Goal: Find specific page/section: Find specific page/section

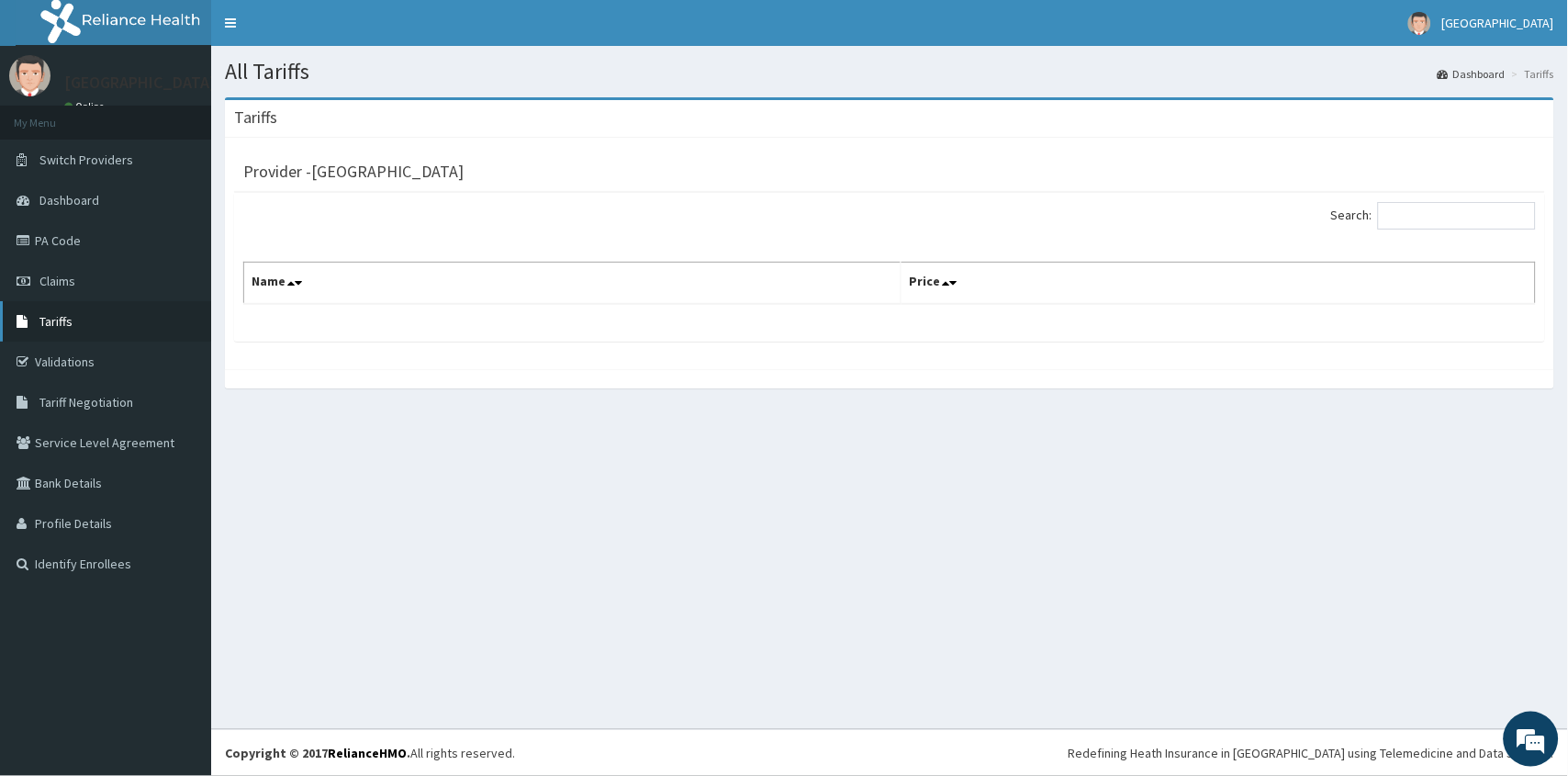
click at [63, 320] on span "Tariffs" at bounding box center [55, 322] width 33 height 17
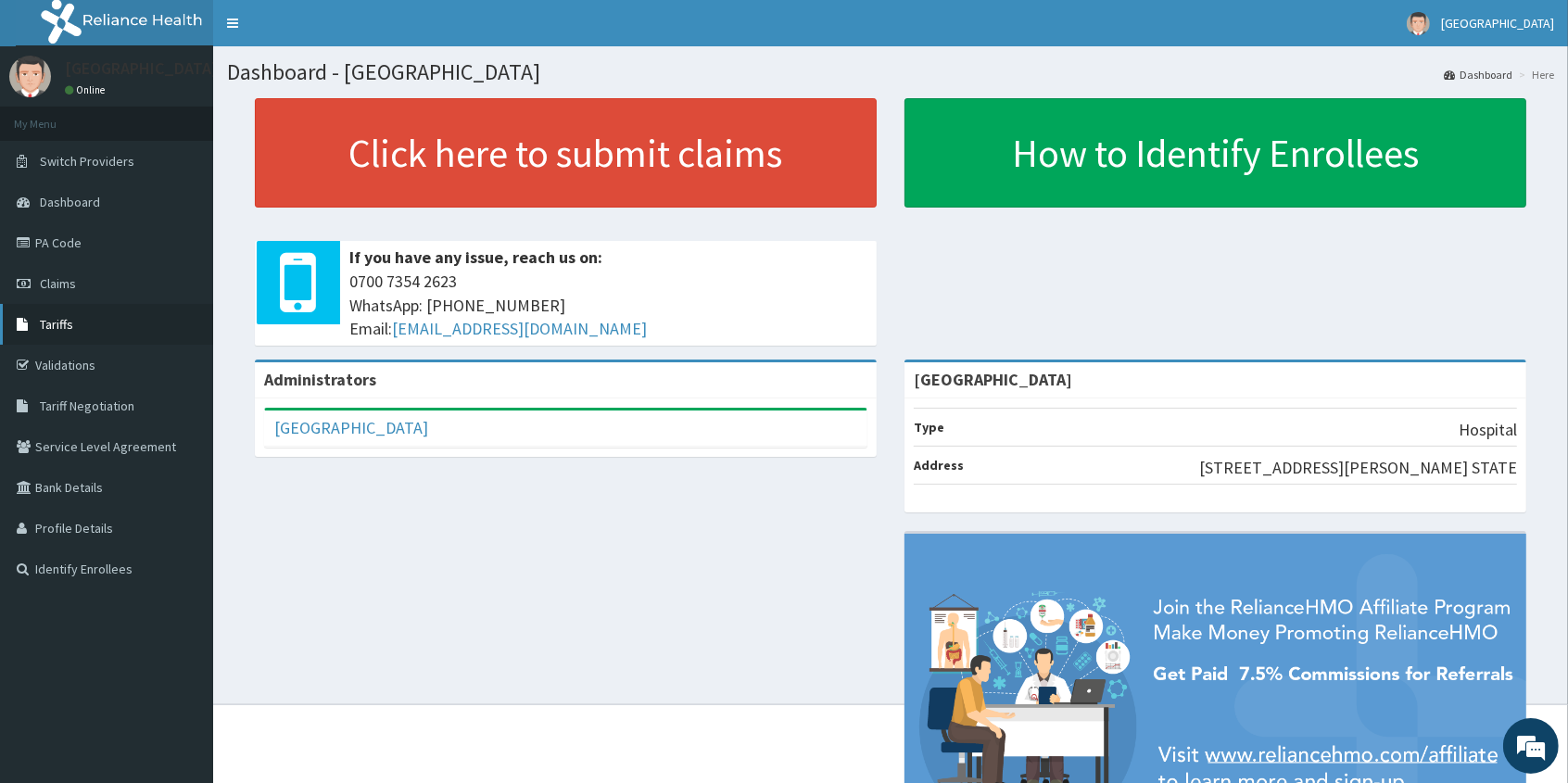
click at [67, 328] on span "Tariffs" at bounding box center [56, 325] width 33 height 17
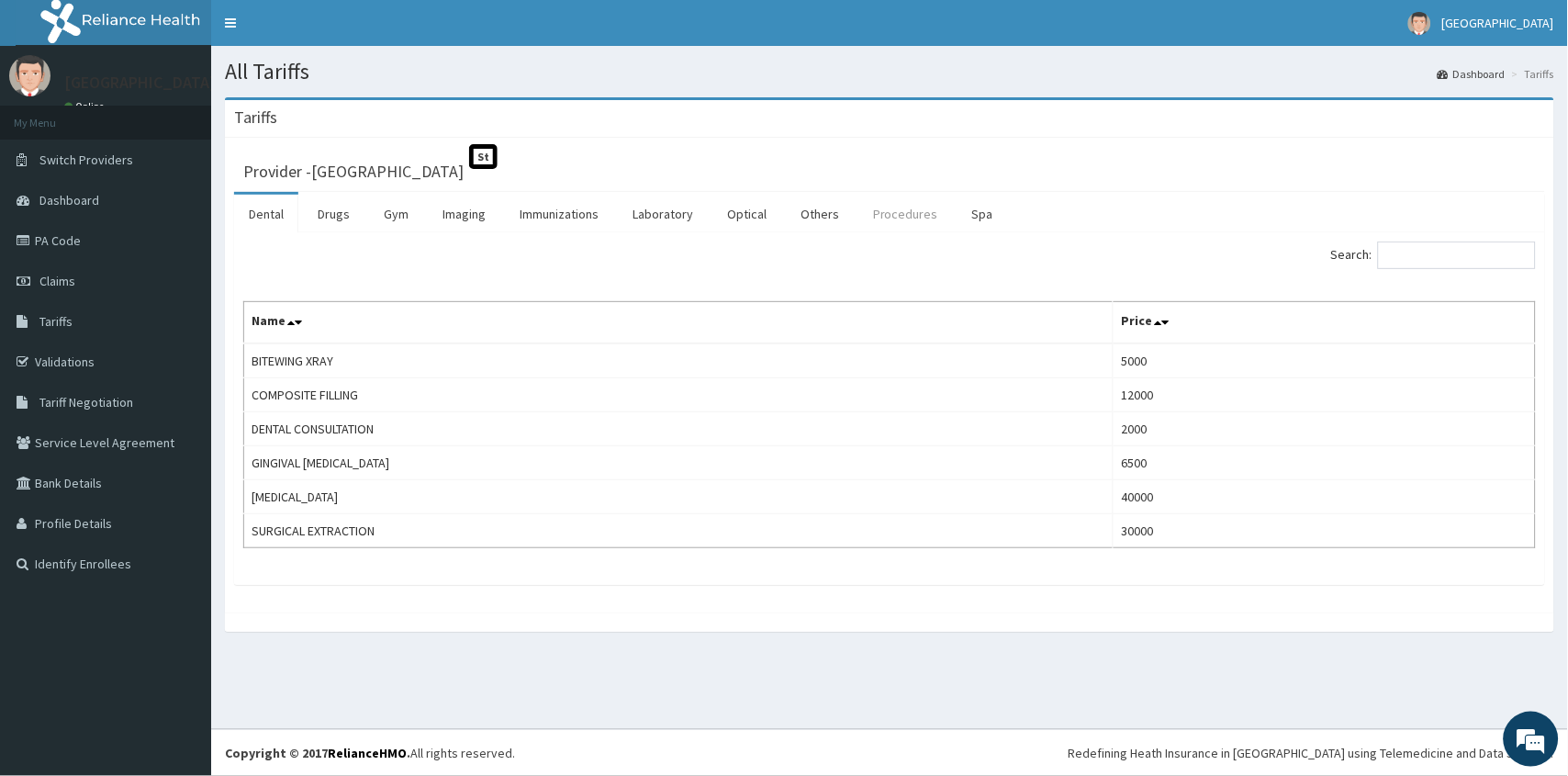
click at [913, 217] on link "Procedures" at bounding box center [905, 214] width 95 height 38
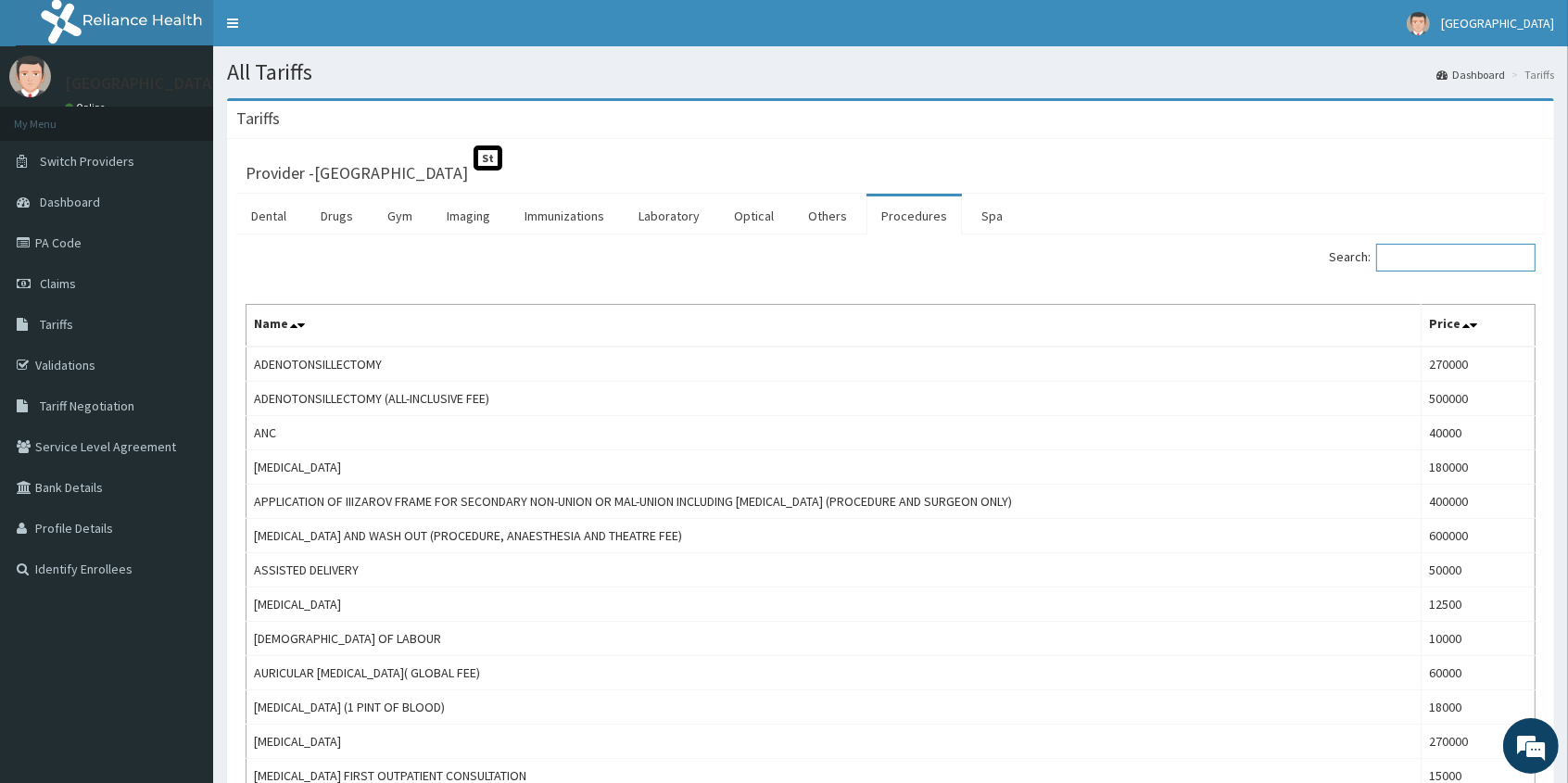
click at [1449, 261] on input "Search:" at bounding box center [1455, 257] width 159 height 27
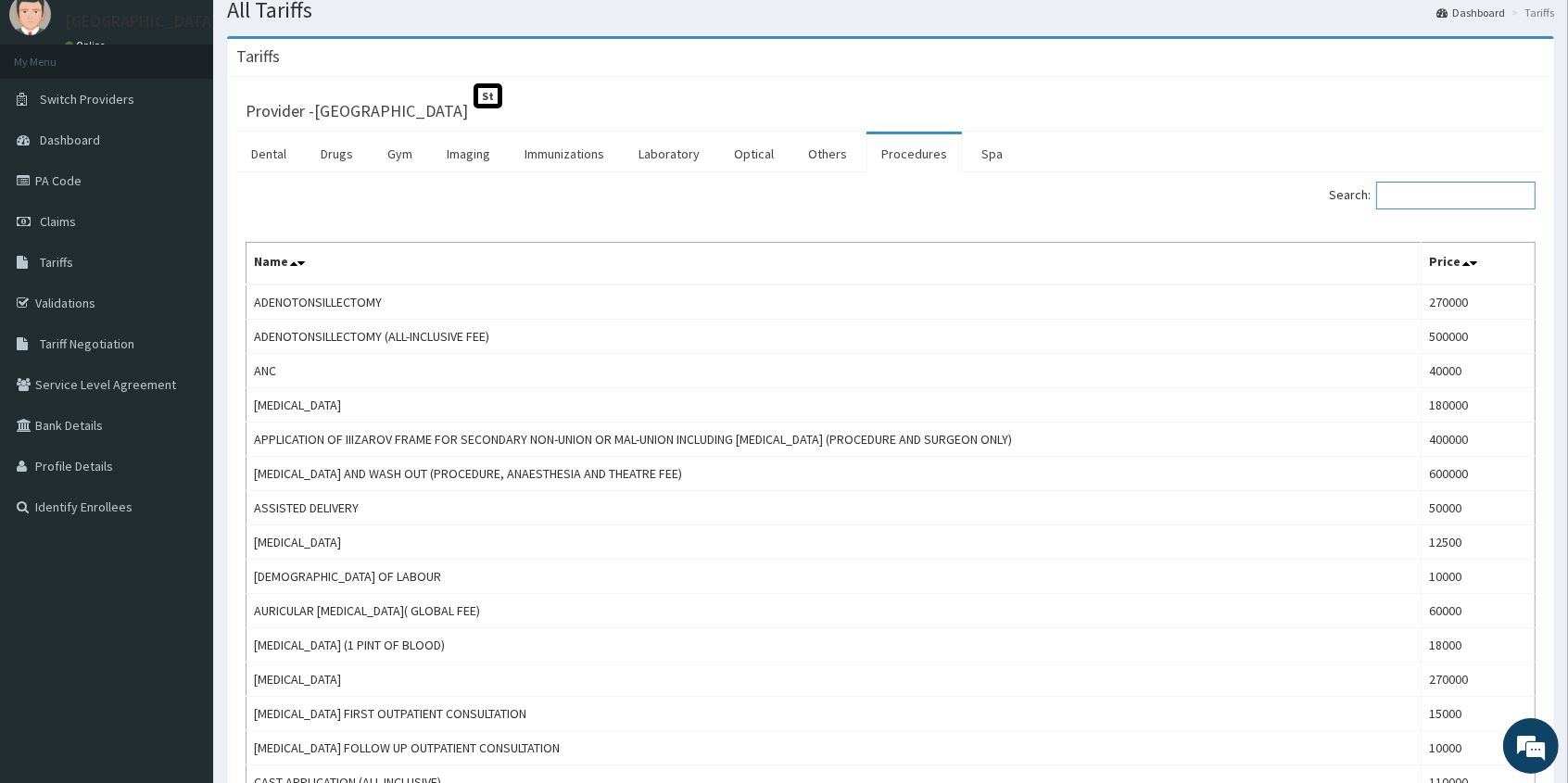
scroll to position [3, 0]
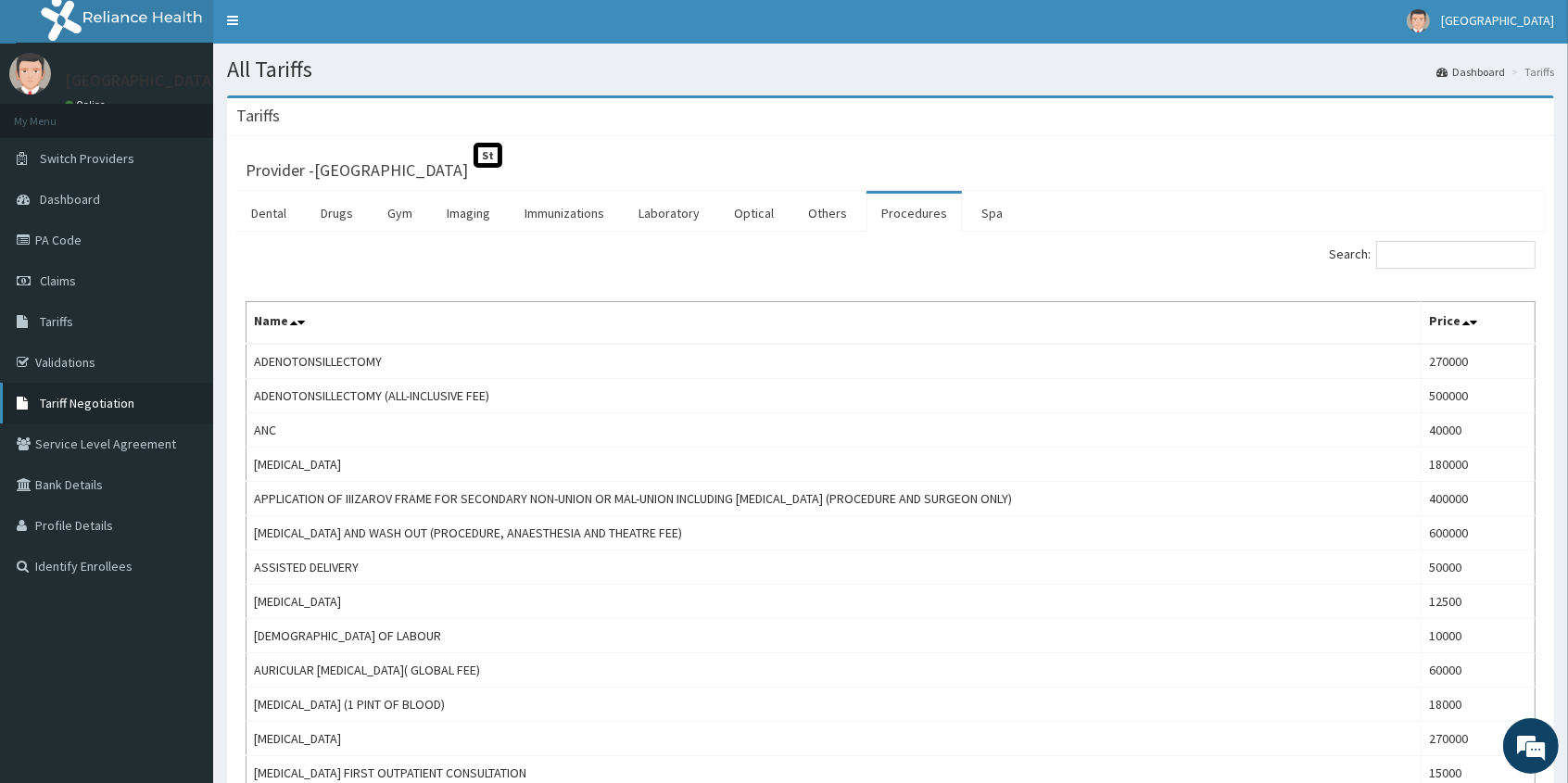
click at [80, 402] on span "Tariff Negotiation" at bounding box center [87, 403] width 95 height 17
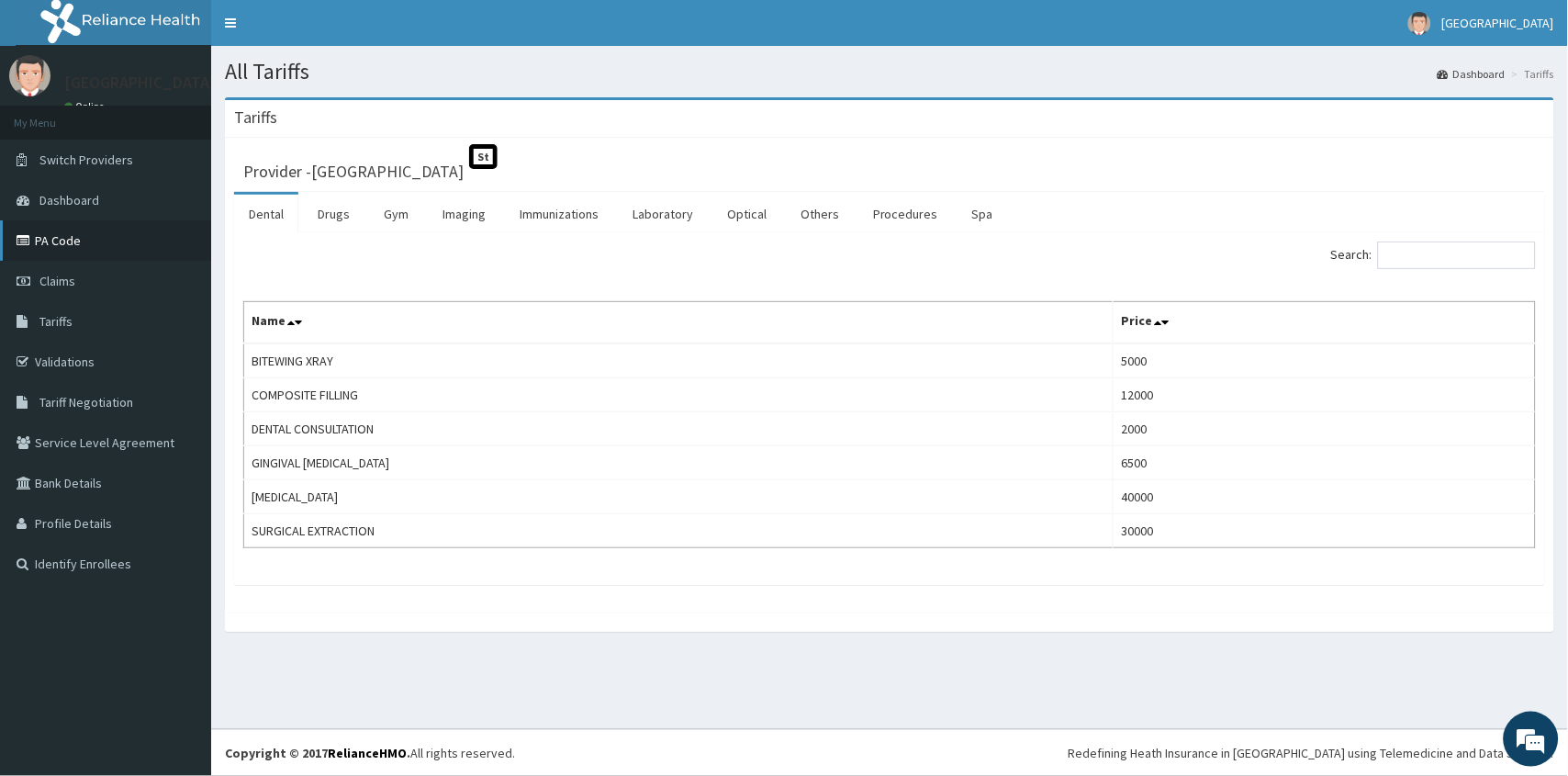
click at [68, 237] on link "PA Code" at bounding box center [105, 240] width 211 height 40
